Goal: Find specific page/section: Find specific page/section

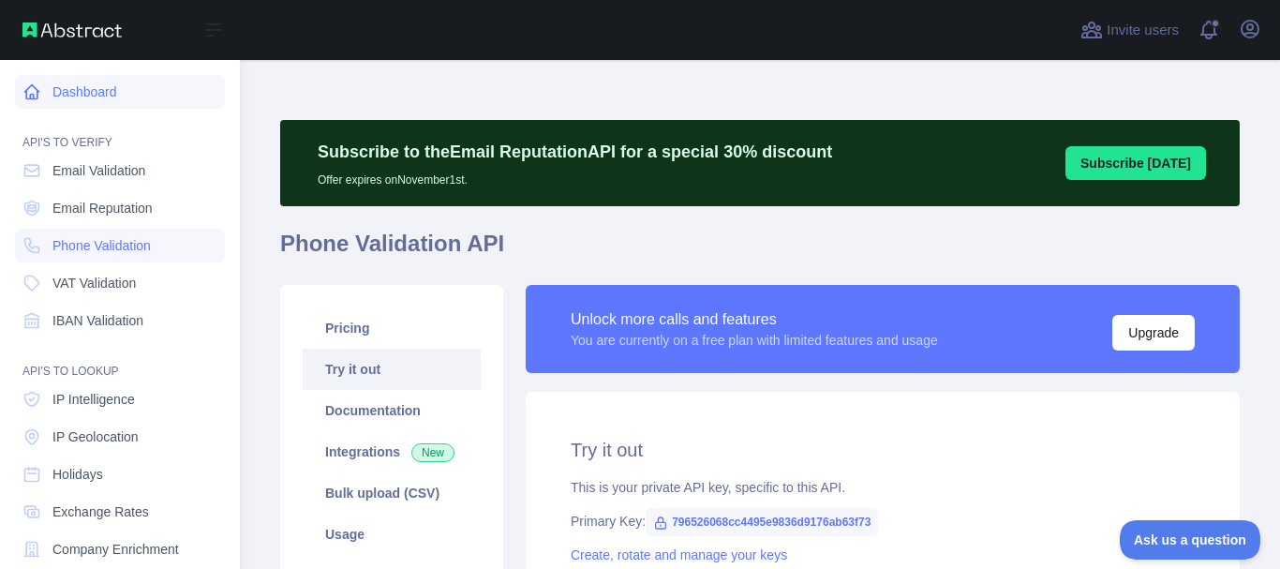
click at [81, 81] on link "Dashboard" at bounding box center [120, 92] width 210 height 34
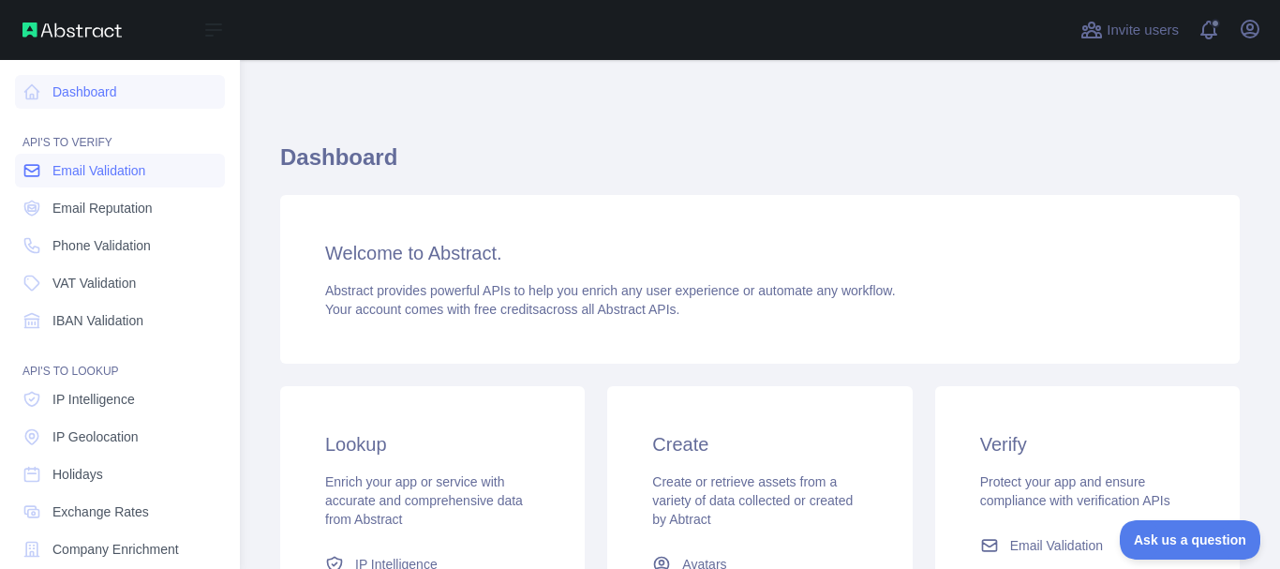
click at [103, 180] on link "Email Validation" at bounding box center [120, 171] width 210 height 34
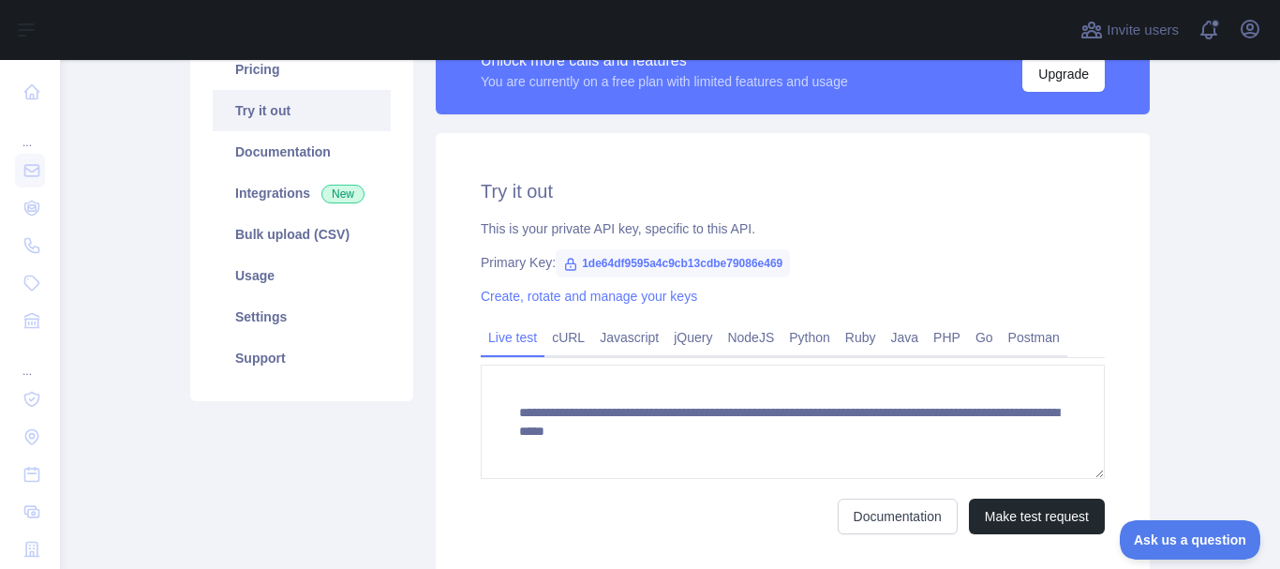
scroll to position [299, 0]
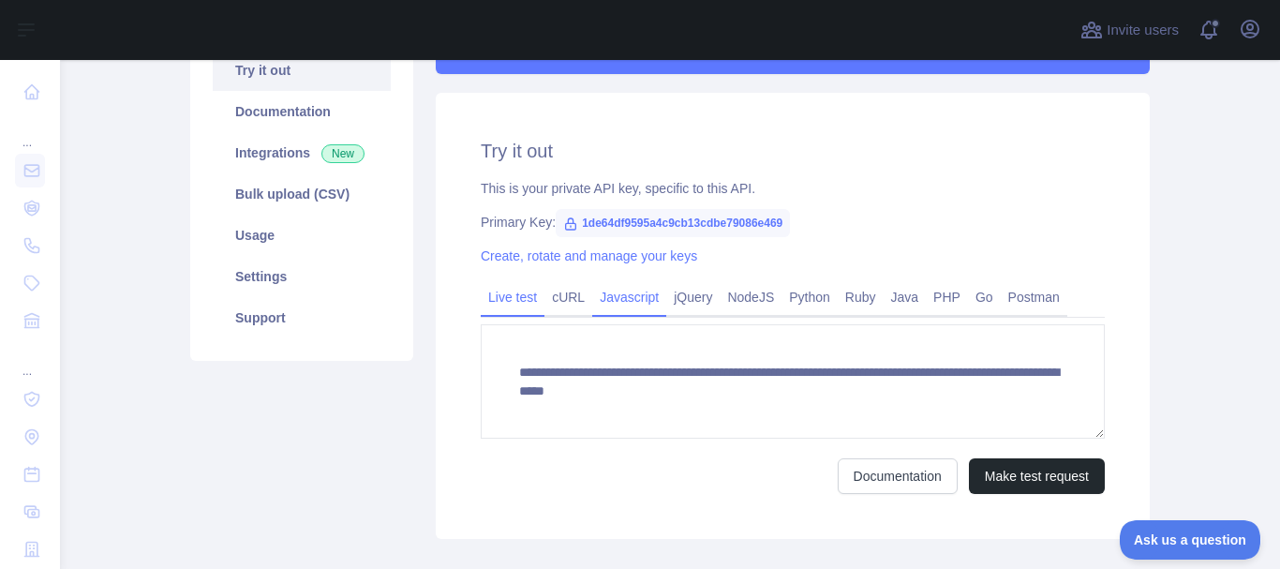
click at [635, 295] on link "Javascript" at bounding box center [629, 297] width 74 height 30
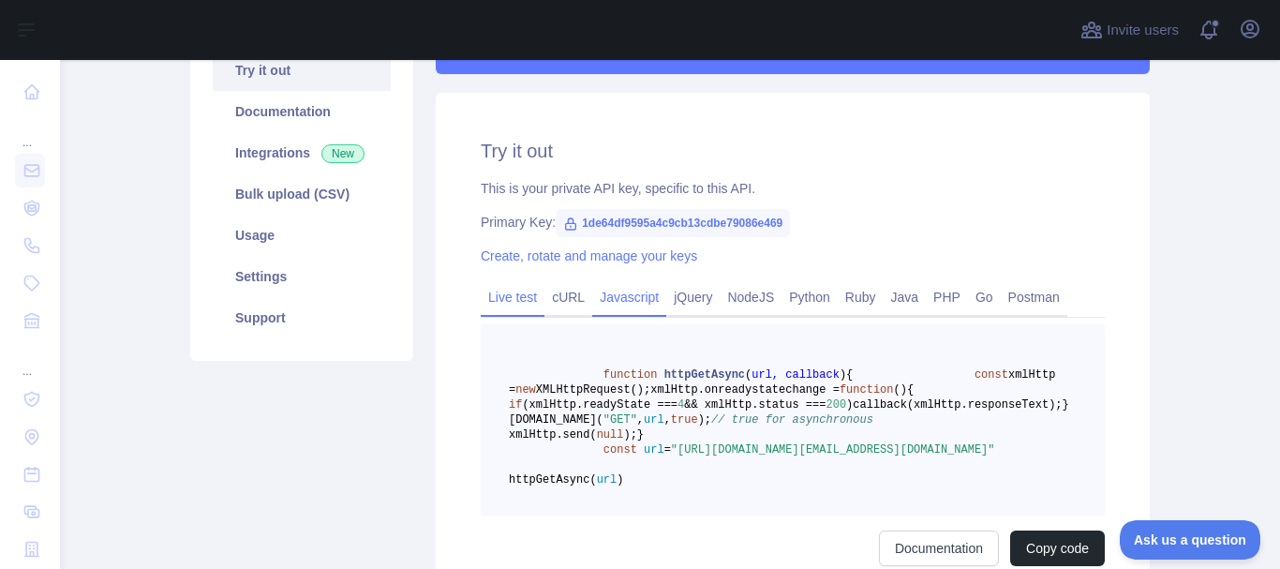
click at [518, 299] on link "Live test" at bounding box center [513, 297] width 64 height 30
